Goal: Task Accomplishment & Management: Complete application form

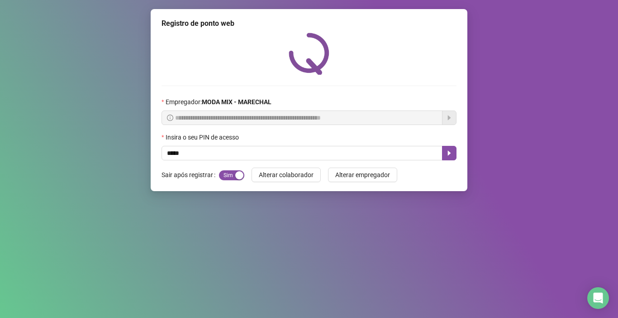
type input "*****"
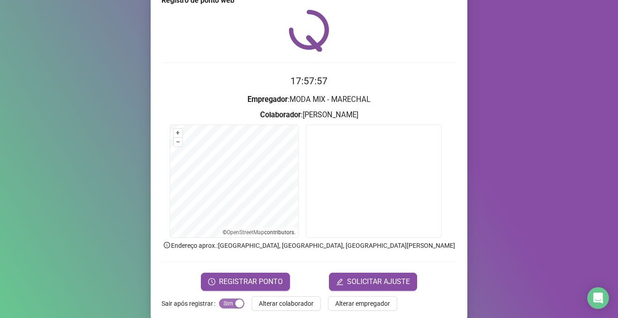
scroll to position [36, 0]
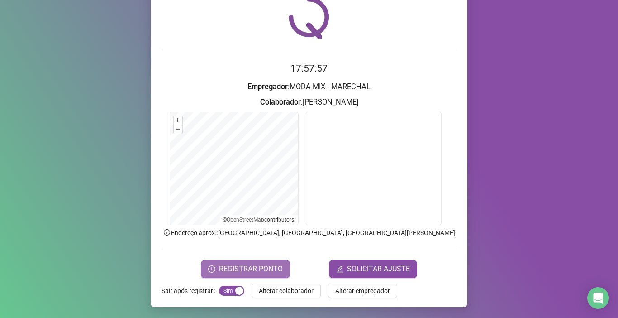
click at [253, 265] on span "REGISTRAR PONTO" at bounding box center [251, 268] width 64 height 11
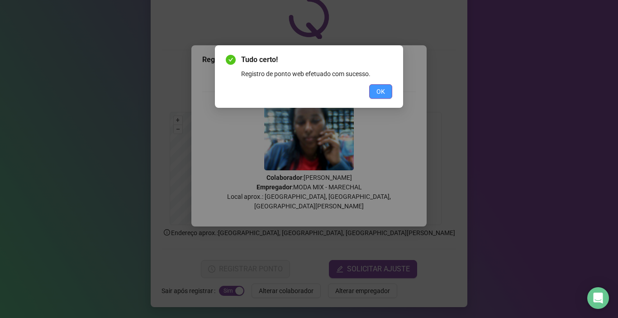
click at [382, 87] on span "OK" at bounding box center [381, 91] width 9 height 10
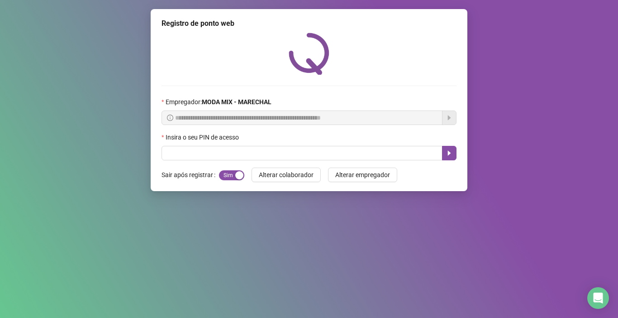
scroll to position [0, 0]
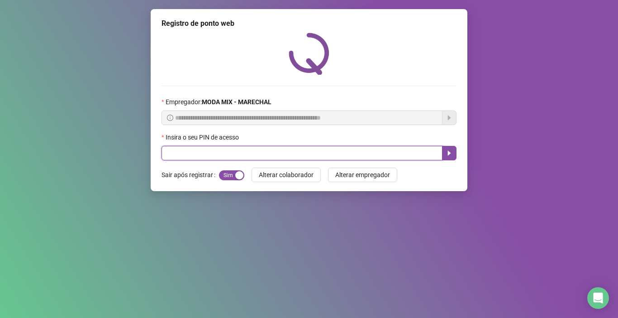
click at [321, 157] on input "text" at bounding box center [302, 153] width 281 height 14
type input "*****"
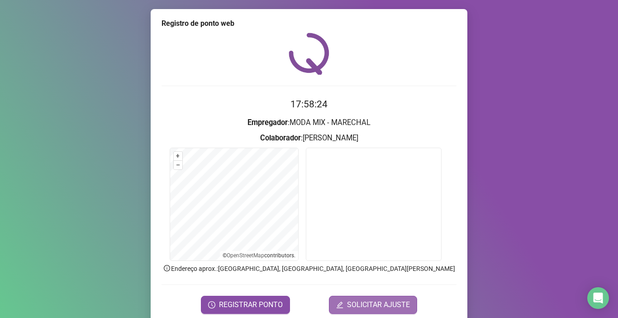
click at [380, 310] on button "SOLICITAR AJUSTE" at bounding box center [373, 305] width 88 height 18
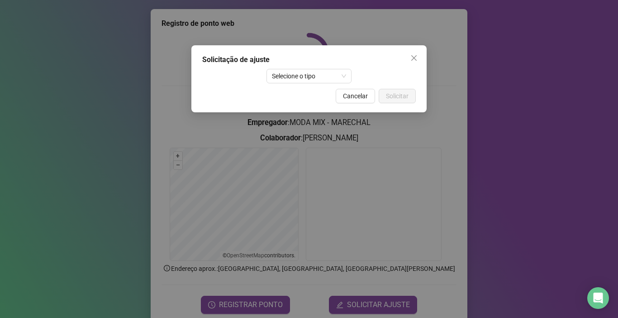
click at [226, 302] on div "Solicitação de ajuste Selecione o tipo Cancelar Solicitar" at bounding box center [309, 159] width 618 height 318
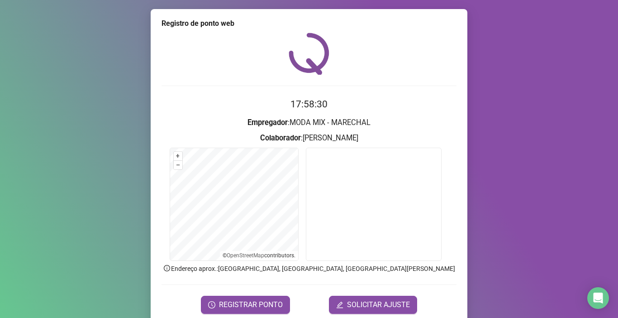
click at [226, 302] on span "REGISTRAR PONTO" at bounding box center [251, 304] width 64 height 11
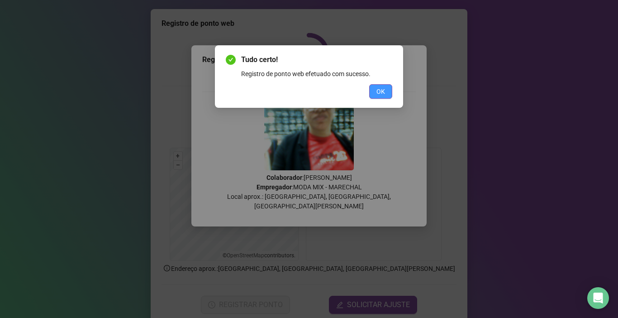
click at [379, 96] on button "OK" at bounding box center [380, 91] width 23 height 14
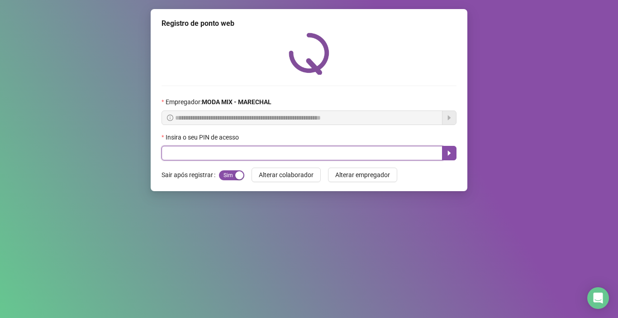
click at [278, 152] on input "text" at bounding box center [302, 153] width 281 height 14
type input "*****"
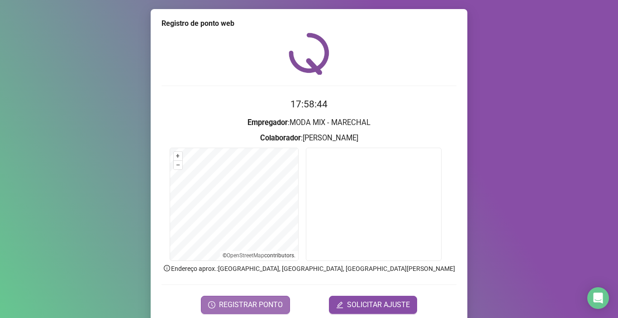
click at [259, 302] on span "REGISTRAR PONTO" at bounding box center [251, 304] width 64 height 11
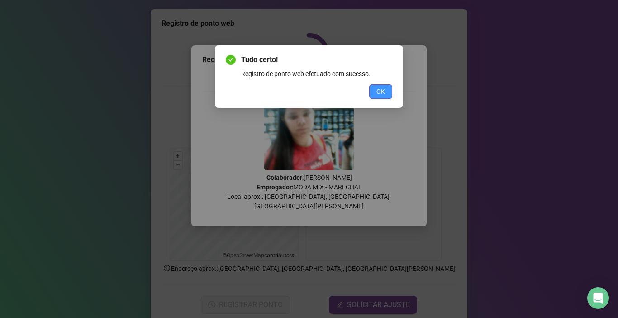
click at [377, 87] on span "OK" at bounding box center [381, 91] width 9 height 10
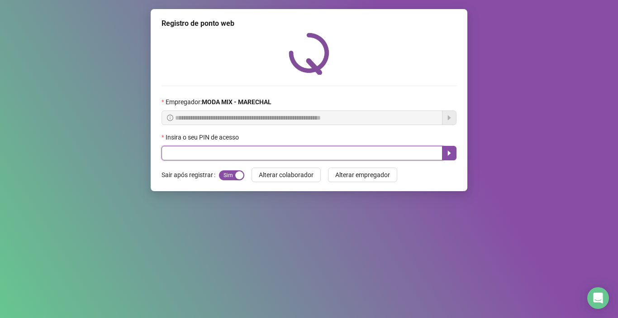
click at [249, 152] on input "text" at bounding box center [302, 153] width 281 height 14
type input "*****"
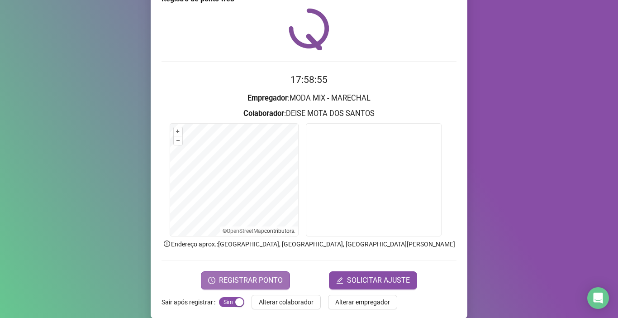
scroll to position [36, 0]
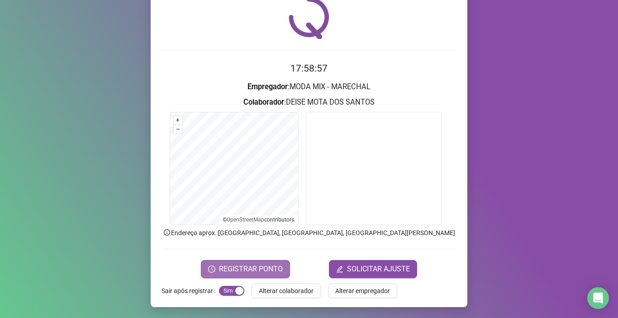
click at [243, 272] on span "REGISTRAR PONTO" at bounding box center [251, 268] width 64 height 11
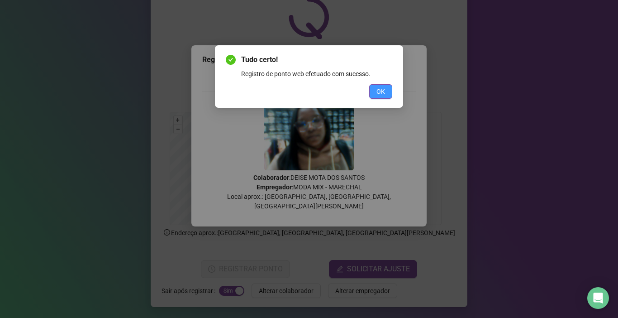
click at [384, 86] on button "OK" at bounding box center [380, 91] width 23 height 14
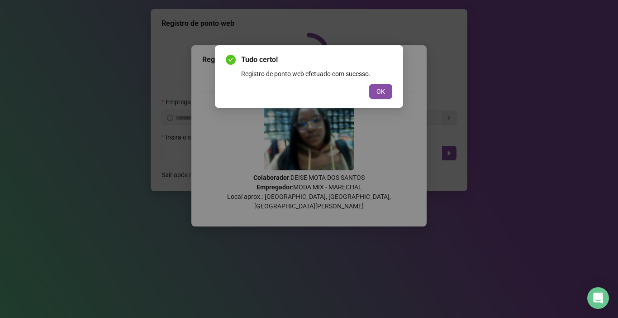
scroll to position [0, 0]
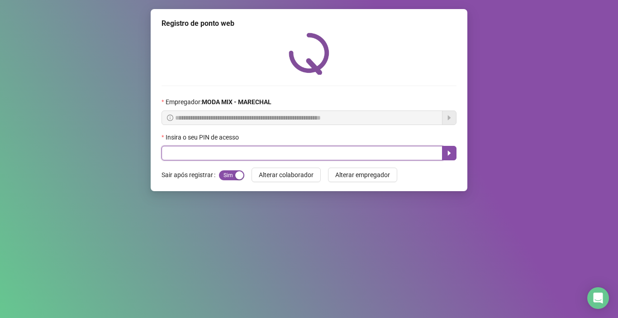
click at [333, 156] on input "text" at bounding box center [302, 153] width 281 height 14
type input "*****"
click at [444, 156] on button "button" at bounding box center [449, 153] width 14 height 14
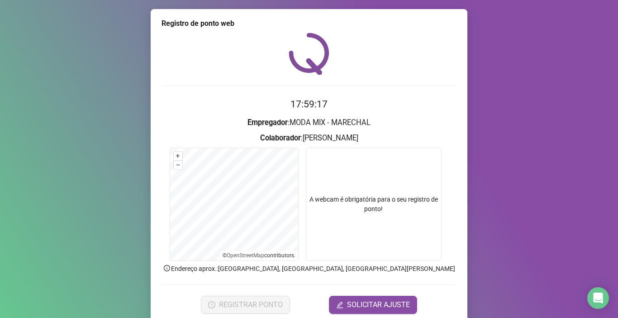
scroll to position [36, 0]
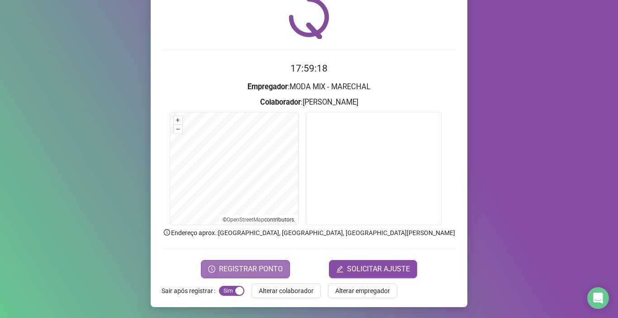
drag, startPoint x: 252, startPoint y: 274, endPoint x: 262, endPoint y: 265, distance: 13.2
click at [255, 271] on span "REGISTRAR PONTO" at bounding box center [251, 268] width 64 height 11
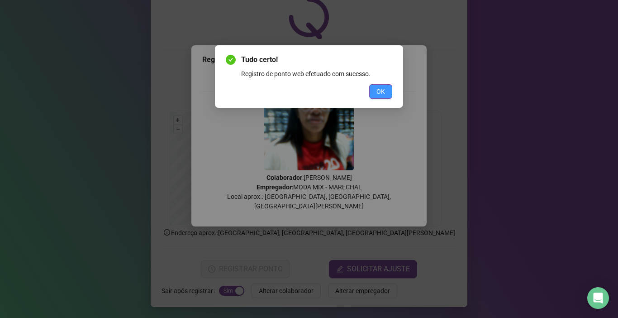
click at [386, 94] on button "OK" at bounding box center [380, 91] width 23 height 14
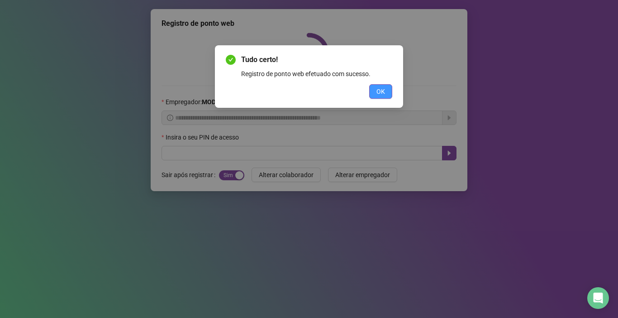
scroll to position [0, 0]
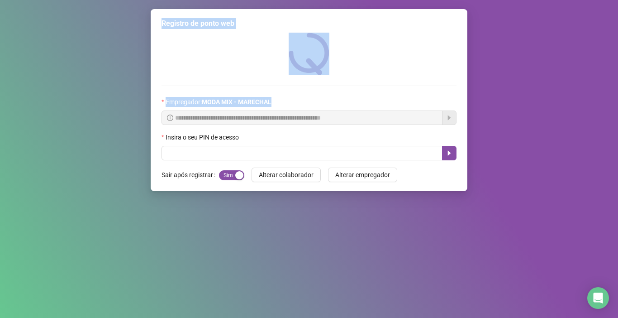
drag, startPoint x: 0, startPoint y: 54, endPoint x: 9, endPoint y: 122, distance: 68.5
click at [9, 122] on div "**********" at bounding box center [309, 159] width 618 height 318
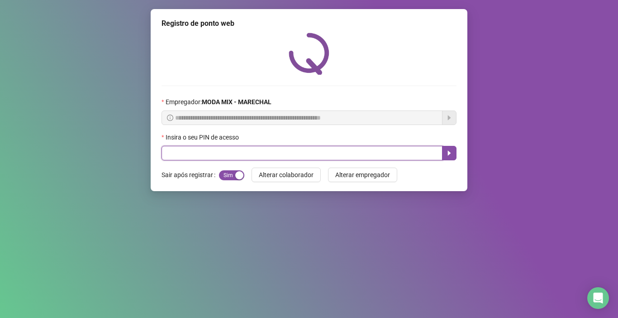
click at [210, 150] on input "text" at bounding box center [302, 153] width 281 height 14
type input "*****"
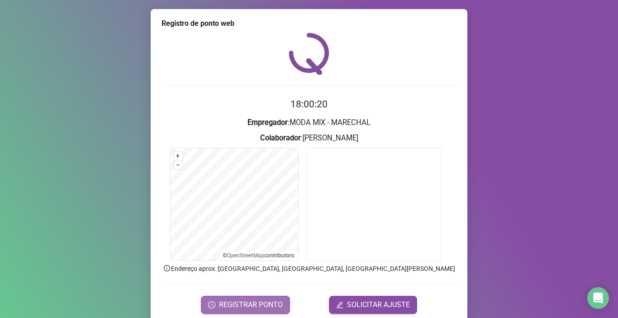
click at [261, 303] on span "REGISTRAR PONTO" at bounding box center [251, 304] width 64 height 11
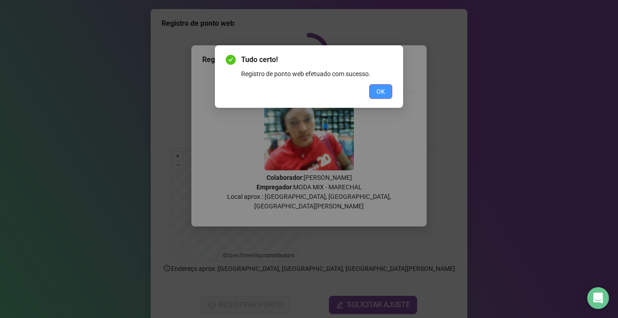
click at [377, 87] on span "OK" at bounding box center [381, 91] width 9 height 10
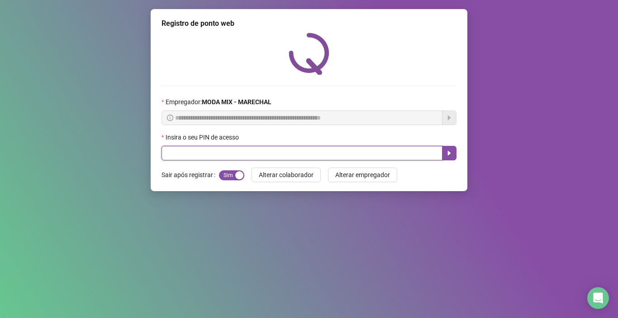
click at [181, 148] on input "text" at bounding box center [302, 153] width 281 height 14
type input "*****"
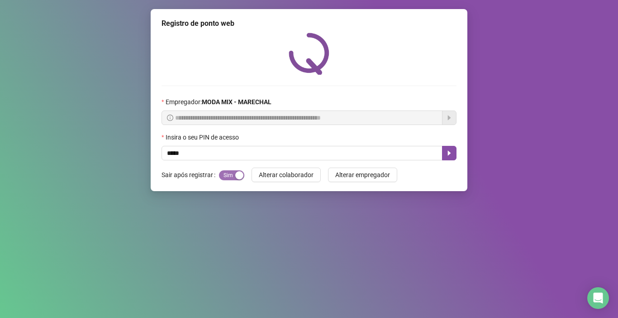
click at [232, 174] on button "Sim Não" at bounding box center [231, 175] width 25 height 10
click at [219, 170] on button "Sim Não" at bounding box center [231, 175] width 25 height 10
click at [233, 172] on span "Sim Não" at bounding box center [231, 175] width 25 height 10
click at [233, 172] on button "Sim Não" at bounding box center [231, 175] width 25 height 10
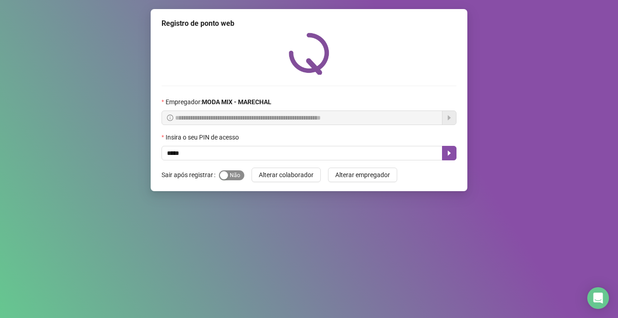
click at [225, 173] on div "button" at bounding box center [224, 175] width 8 height 8
click at [219, 170] on button "Sim Não" at bounding box center [231, 175] width 25 height 10
click at [224, 174] on div "button" at bounding box center [224, 175] width 8 height 8
click at [239, 175] on div "button" at bounding box center [239, 175] width 8 height 8
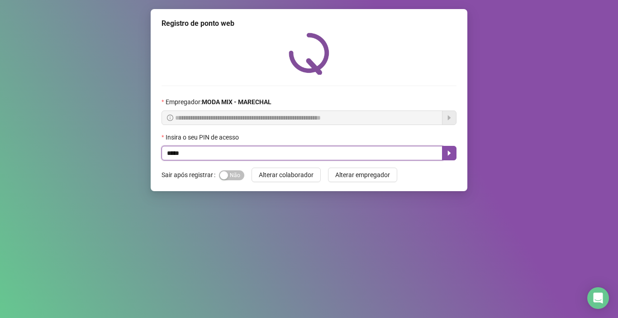
click at [223, 156] on input "*****" at bounding box center [302, 153] width 281 height 14
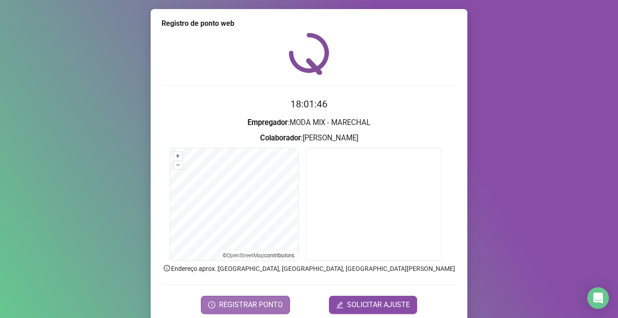
click at [257, 305] on span "REGISTRAR PONTO" at bounding box center [251, 304] width 64 height 11
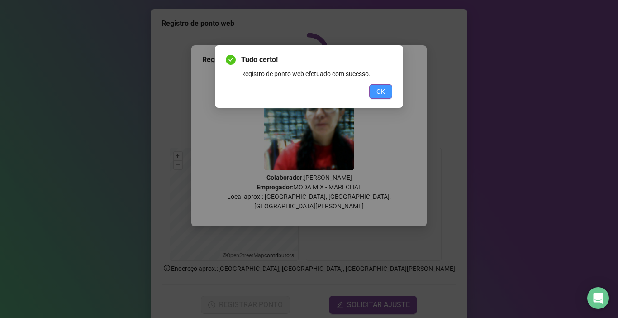
click at [381, 92] on span "OK" at bounding box center [381, 91] width 9 height 10
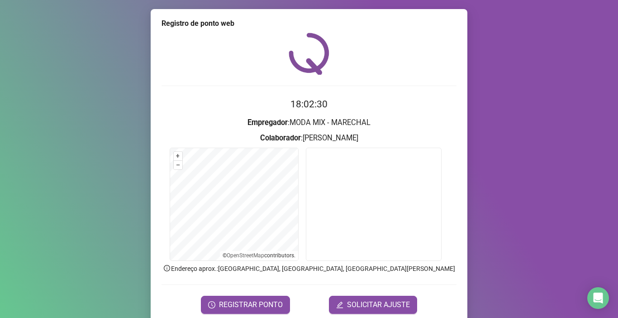
drag, startPoint x: 0, startPoint y: 272, endPoint x: 0, endPoint y: 277, distance: 5.4
click at [0, 277] on div "Registro de ponto web 18:02:30 Empregador : MODA MIX - MARECHAL Colaborador : […" at bounding box center [309, 159] width 618 height 318
drag, startPoint x: 434, startPoint y: 210, endPoint x: 451, endPoint y: 162, distance: 51.0
click at [446, 175] on form "+ – ⇧ › © OpenStreetMap contributors." at bounding box center [309, 206] width 295 height 116
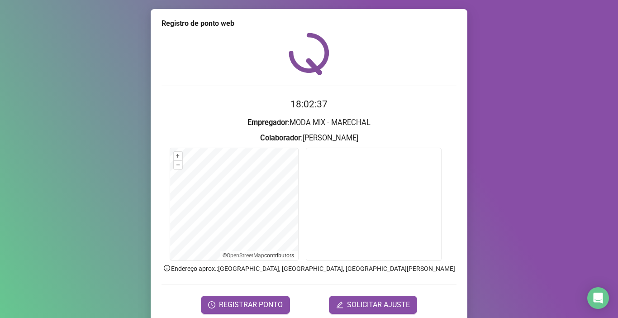
click at [220, 110] on div "18:02:37 Empregador : MODA MIX - [PERSON_NAME] : [PERSON_NAME] + – ⇧ › © OpenSt…" at bounding box center [309, 173] width 295 height 281
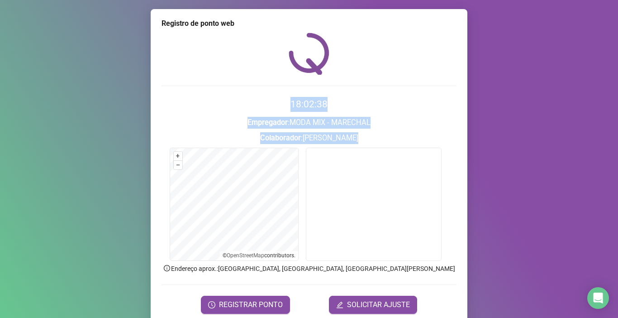
drag, startPoint x: 306, startPoint y: 79, endPoint x: 323, endPoint y: 168, distance: 90.4
click at [317, 178] on div "18:02:38 Empregador : MODA MIX - MARECHAL Colaborador : [PERSON_NAME] + – ⇧ › ©…" at bounding box center [309, 173] width 295 height 281
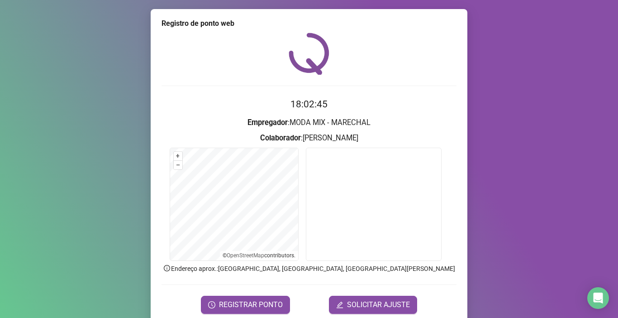
click at [3, 300] on div "Registro de ponto web 18:02:45 Empregador : MODA MIX - MARECHAL Colaborador : […" at bounding box center [309, 159] width 618 height 318
drag, startPoint x: 3, startPoint y: 300, endPoint x: 23, endPoint y: 308, distance: 21.2
click at [23, 308] on div "Registro de ponto web 18:02:45 Empregador : MODA MIX - MARECHAL Colaborador : […" at bounding box center [309, 159] width 618 height 318
drag, startPoint x: 23, startPoint y: 308, endPoint x: 10, endPoint y: 319, distance: 16.3
click at [269, 310] on span "REGISTRAR PONTO" at bounding box center [251, 304] width 64 height 11
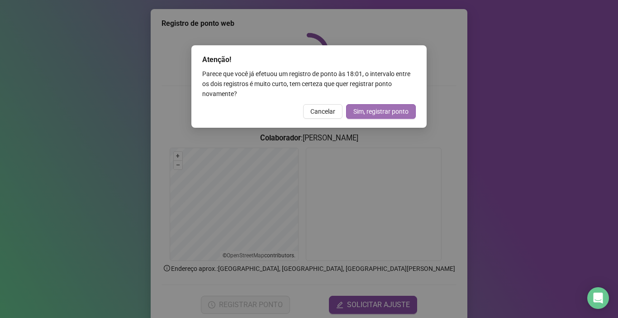
click at [372, 114] on span "Sim, registrar ponto" at bounding box center [380, 111] width 55 height 10
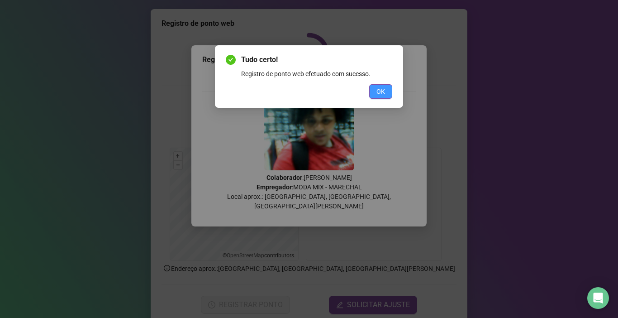
click at [377, 96] on button "OK" at bounding box center [380, 91] width 23 height 14
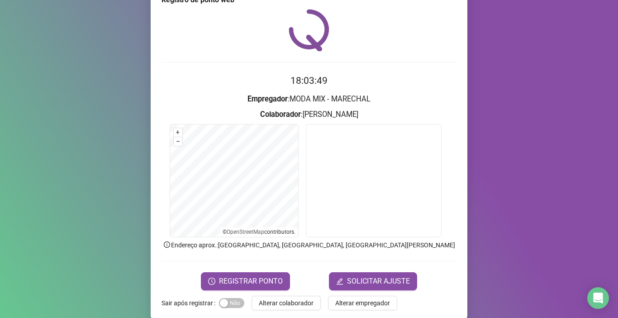
scroll to position [36, 0]
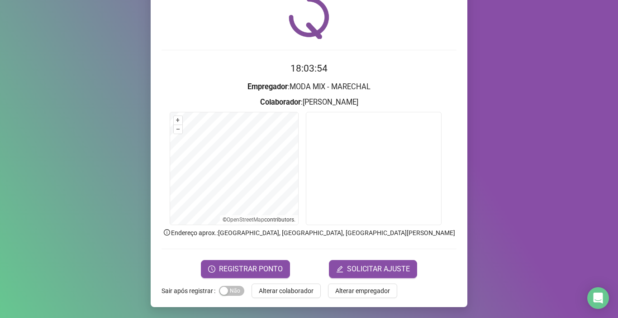
click at [162, 291] on label "Sair após registrar" at bounding box center [190, 290] width 57 height 14
click at [224, 289] on button "Sim Não" at bounding box center [231, 291] width 25 height 10
click at [221, 291] on span "Sim Não" at bounding box center [231, 291] width 25 height 10
click at [360, 268] on span "SOLICITAR AJUSTE" at bounding box center [378, 268] width 63 height 11
click at [342, 293] on span "Alterar empregador" at bounding box center [362, 291] width 55 height 10
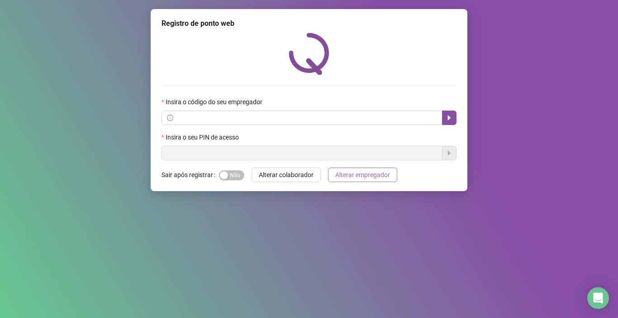
scroll to position [0, 0]
click at [223, 172] on div "button" at bounding box center [224, 175] width 8 height 8
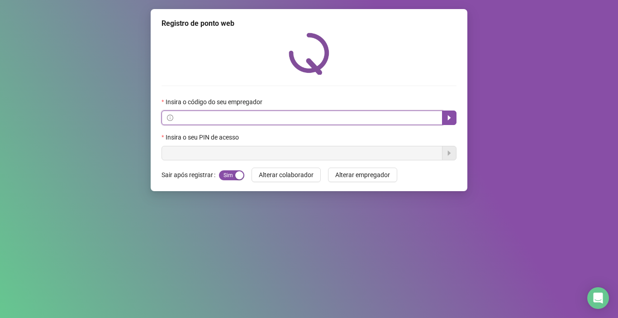
click at [355, 120] on input "text" at bounding box center [306, 118] width 262 height 10
click at [354, 120] on input "text" at bounding box center [306, 118] width 262 height 10
click at [454, 120] on button "button" at bounding box center [449, 117] width 14 height 14
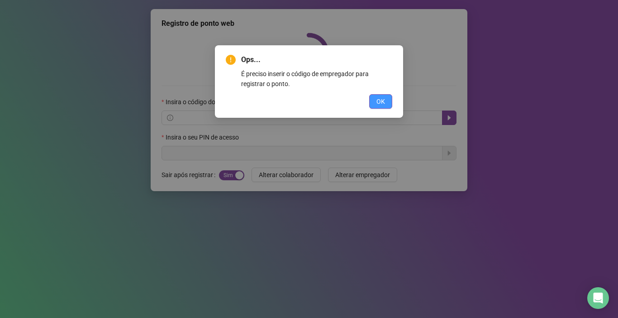
click at [377, 102] on span "OK" at bounding box center [381, 101] width 9 height 10
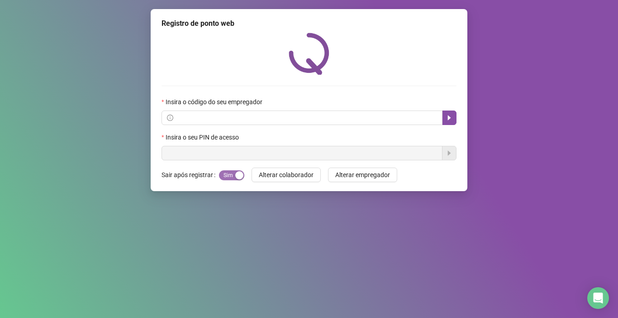
click at [227, 174] on span "Sim Não" at bounding box center [231, 175] width 25 height 10
click at [227, 174] on button "Sim Não" at bounding box center [231, 175] width 25 height 10
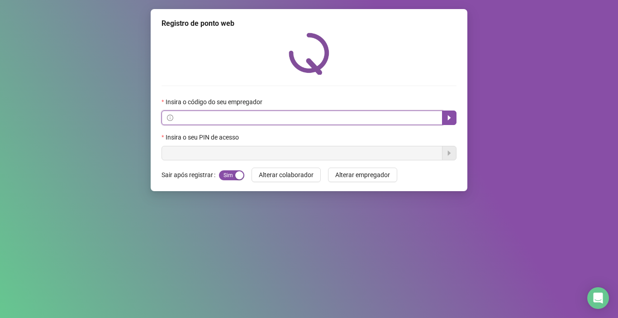
click at [262, 117] on input "text" at bounding box center [306, 118] width 262 height 10
type input "*****"
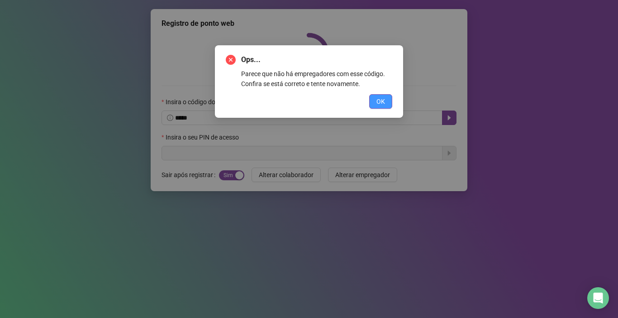
click at [382, 103] on span "OK" at bounding box center [381, 101] width 9 height 10
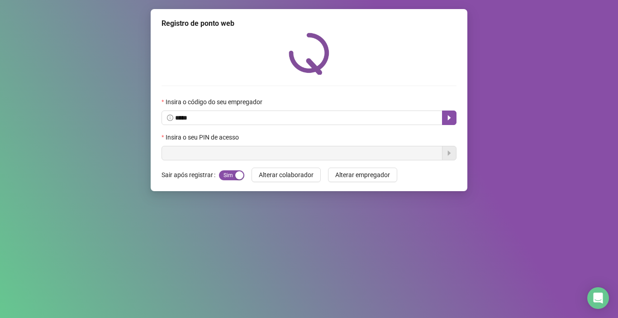
drag, startPoint x: 276, startPoint y: 309, endPoint x: 283, endPoint y: 267, distance: 42.2
click at [278, 300] on div "Registro de ponto web Insira o código do seu empregador ***** Insira o seu PIN …" at bounding box center [309, 159] width 618 height 318
click at [286, 269] on div "Registro de ponto web Insira o código do seu empregador ***** Insira o seu PIN …" at bounding box center [309, 159] width 618 height 318
click at [286, 270] on div "Registro de ponto web Insira o código do seu empregador ***** Insira o seu PIN …" at bounding box center [309, 159] width 618 height 318
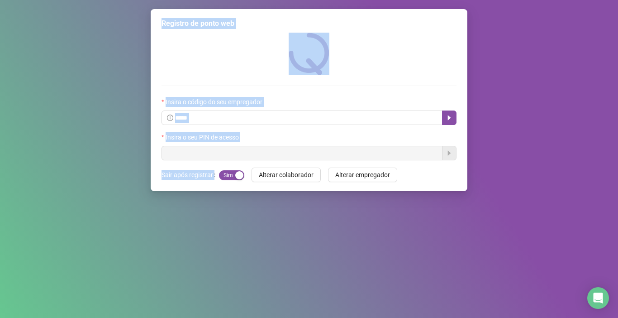
click at [286, 270] on div "Registro de ponto web Insira o código do seu empregador ***** Insira o seu PIN …" at bounding box center [309, 159] width 618 height 318
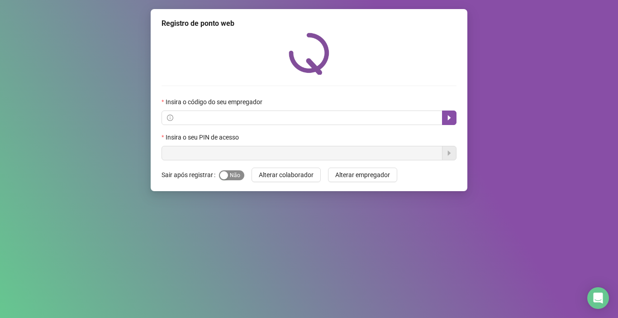
click at [221, 177] on div "button" at bounding box center [224, 175] width 8 height 8
click at [199, 145] on div "Insira o seu PIN de acesso" at bounding box center [309, 139] width 295 height 14
